Goal: Task Accomplishment & Management: Use online tool/utility

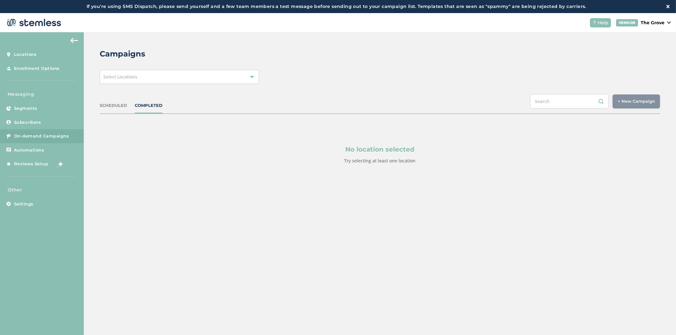
click at [167, 84] on div "Campaigns Select Locations SCHEDULED COMPLETED + New Campaign Select location(s…" at bounding box center [380, 121] width 592 height 178
click at [168, 76] on div "Select Locations" at bounding box center [179, 77] width 159 height 14
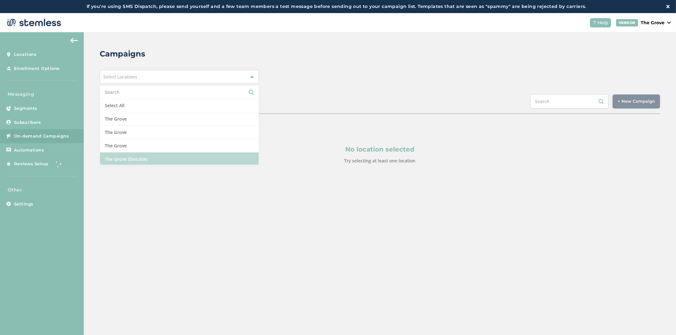
click at [171, 158] on li "The Grove (Dutchie)" at bounding box center [179, 158] width 159 height 13
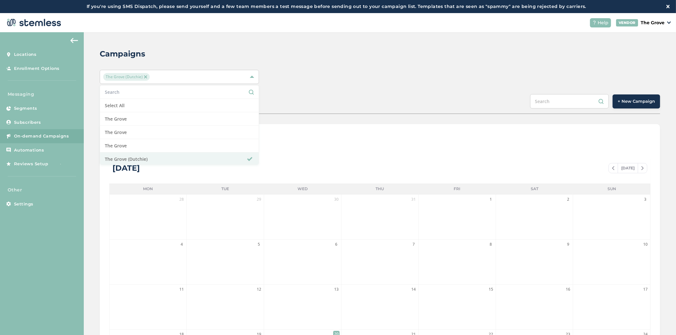
click at [635, 102] on span "+ New Campaign" at bounding box center [636, 101] width 37 height 6
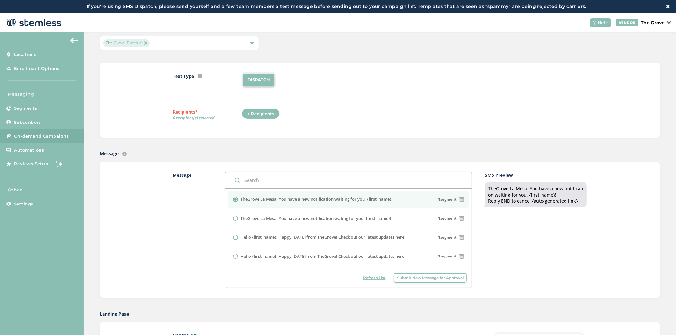
click at [261, 110] on div "+ Recipients" at bounding box center [261, 113] width 38 height 11
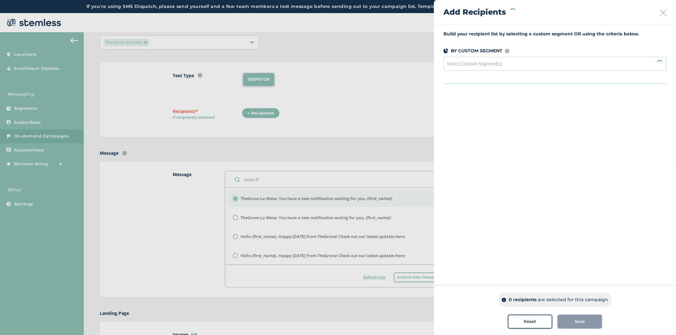
scroll to position [35, 0]
click at [468, 259] on div "Last 7 Days" at bounding box center [462, 257] width 36 height 11
click at [485, 258] on div "7 - 29 days" at bounding box center [499, 257] width 34 height 11
click at [531, 257] on div "30 - 59 days" at bounding box center [537, 257] width 37 height 11
click at [570, 257] on div "60 - 89 days" at bounding box center [576, 257] width 37 height 11
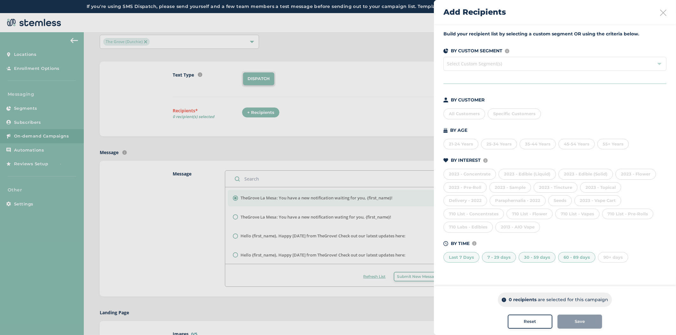
click at [603, 257] on div "90+ days" at bounding box center [613, 257] width 30 height 11
click at [581, 257] on div "60 - 89 days" at bounding box center [576, 257] width 37 height 11
drag, startPoint x: 533, startPoint y: 257, endPoint x: 499, endPoint y: 256, distance: 34.4
click at [533, 257] on div "30 - 59 days" at bounding box center [537, 257] width 37 height 11
drag, startPoint x: 497, startPoint y: 256, endPoint x: 468, endPoint y: 256, distance: 29.0
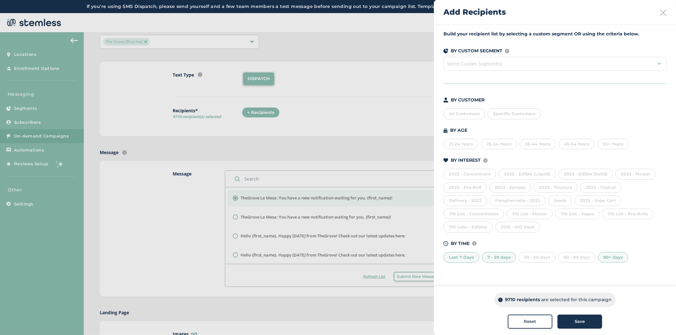
click at [496, 256] on div "7 - 29 days" at bounding box center [499, 257] width 34 height 11
click at [467, 257] on div "Last 7 Days" at bounding box center [462, 257] width 36 height 11
click at [378, 64] on div at bounding box center [338, 167] width 676 height 335
drag, startPoint x: 468, startPoint y: 258, endPoint x: 473, endPoint y: 258, distance: 4.9
click at [468, 258] on div "Last 7 Days" at bounding box center [462, 257] width 36 height 11
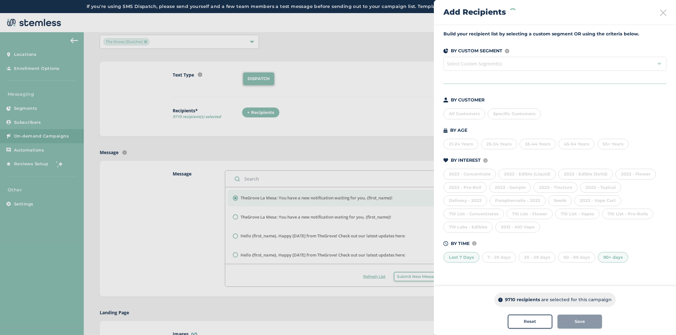
click at [494, 253] on div "7 - 29 days" at bounding box center [499, 257] width 34 height 11
drag, startPoint x: 520, startPoint y: 257, endPoint x: 562, endPoint y: 257, distance: 41.4
click at [526, 257] on div "30 - 59 days" at bounding box center [537, 257] width 37 height 11
drag, startPoint x: 562, startPoint y: 257, endPoint x: 595, endPoint y: 259, distance: 33.9
click at [577, 258] on div "60 - 89 days" at bounding box center [576, 257] width 37 height 11
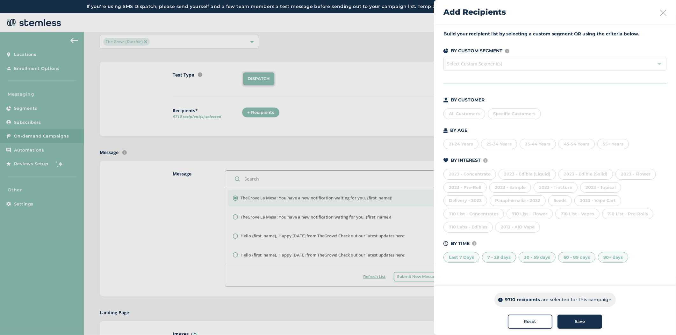
click at [607, 258] on div "90+ days" at bounding box center [613, 257] width 30 height 11
click at [634, 273] on div "Build your recipient list by selecting a custom segment OR using the criteria b…" at bounding box center [555, 150] width 242 height 252
click at [466, 115] on div "All Customers" at bounding box center [465, 113] width 42 height 11
click at [36, 56] on div at bounding box center [338, 167] width 676 height 335
click at [26, 56] on div at bounding box center [338, 167] width 676 height 335
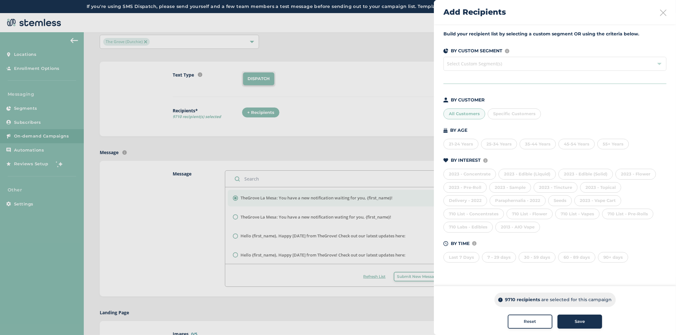
click at [26, 54] on div at bounding box center [338, 167] width 676 height 335
click at [663, 16] on div "Add Recipients" at bounding box center [555, 12] width 242 height 24
click at [664, 13] on icon at bounding box center [663, 13] width 6 height 6
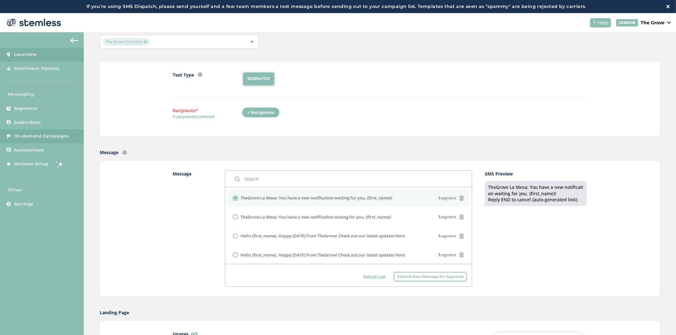
click at [36, 59] on link "Locations" at bounding box center [42, 54] width 84 height 14
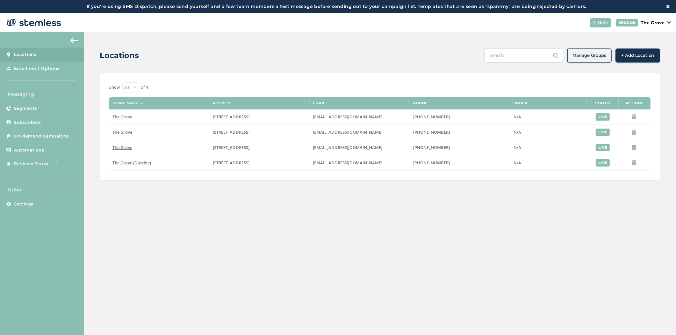
click at [658, 24] on p "The Grove" at bounding box center [653, 22] width 24 height 7
click at [646, 57] on link "Logout" at bounding box center [648, 59] width 31 height 6
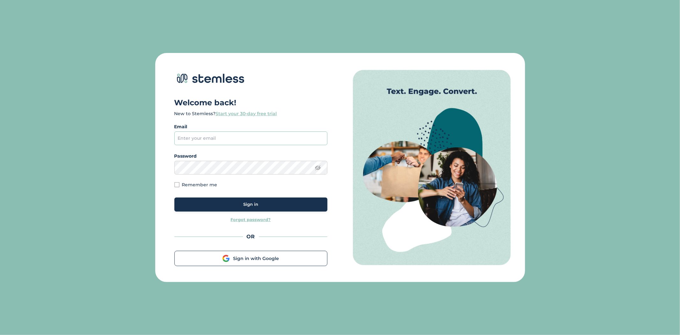
drag, startPoint x: 222, startPoint y: 136, endPoint x: 233, endPoint y: 139, distance: 10.8
click at [222, 136] on input "email" at bounding box center [250, 138] width 153 height 14
type input "brian+1@stemless.co"
click at [265, 202] on div "Sign in" at bounding box center [250, 204] width 143 height 6
